Goal: Register for event/course

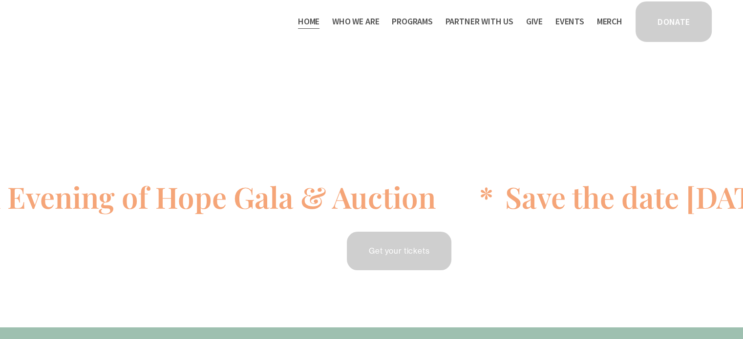
click at [627, 202] on icon at bounding box center [402, 202] width 1343 height 0
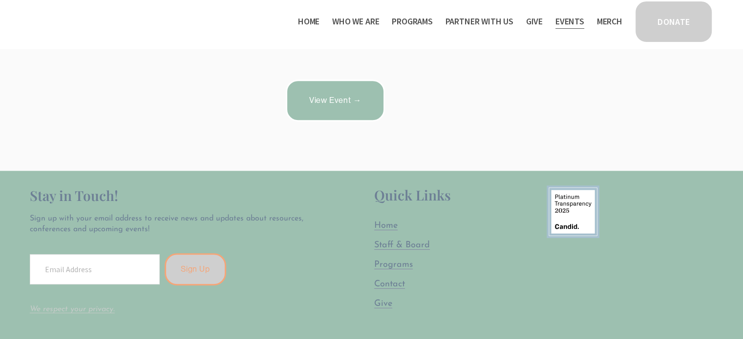
scroll to position [391, 0]
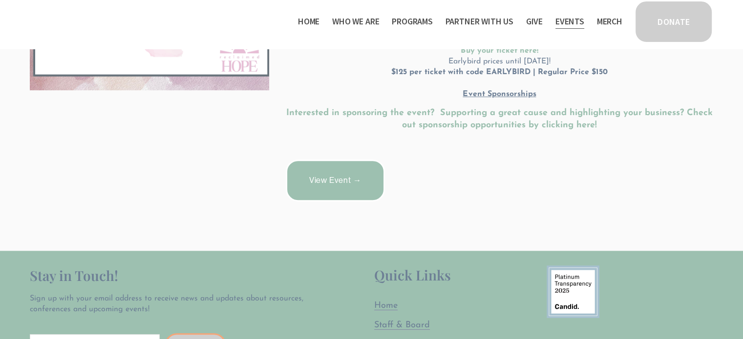
click at [318, 167] on link "View Event →" at bounding box center [335, 181] width 99 height 42
